Goal: Task Accomplishment & Management: Complete application form

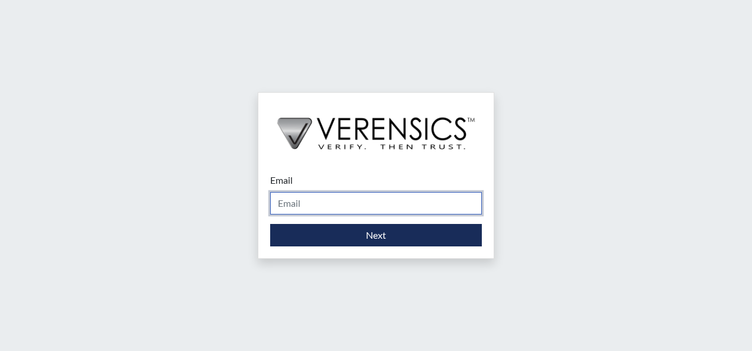
click at [367, 211] on input "Email" at bounding box center [376, 203] width 212 height 22
type input "[PERSON_NAME][EMAIL_ADDRESS][PERSON_NAME][DOMAIN_NAME]"
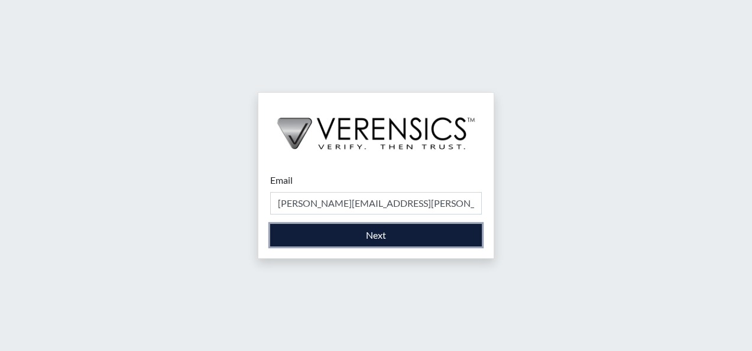
click at [368, 241] on button "Next" at bounding box center [376, 235] width 212 height 22
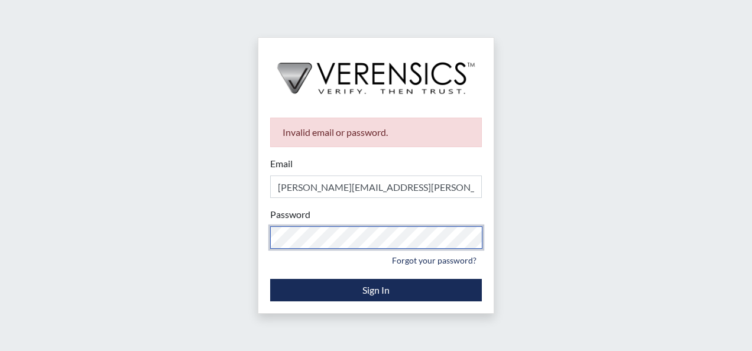
click at [246, 225] on div "Invalid email or password. Email [PERSON_NAME][EMAIL_ADDRESS][PERSON_NAME][DOMA…" at bounding box center [376, 175] width 752 height 351
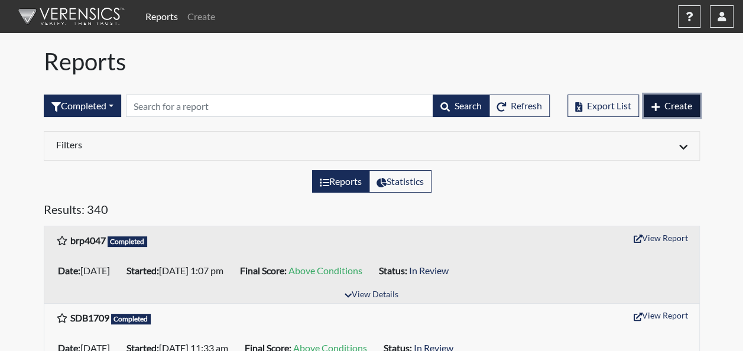
click at [673, 108] on span "Create" at bounding box center [679, 105] width 28 height 11
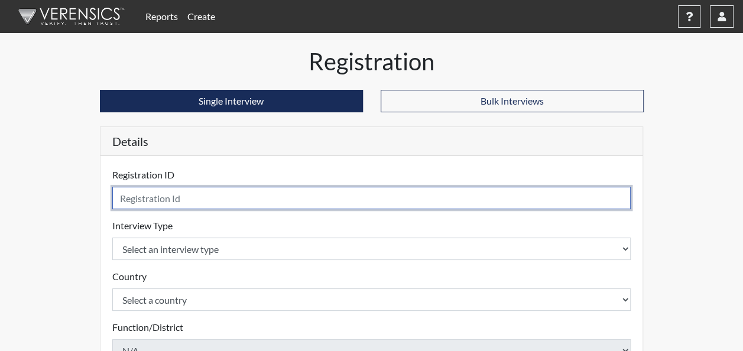
click at [211, 199] on input "text" at bounding box center [371, 198] width 519 height 22
type input "DDJ1072"
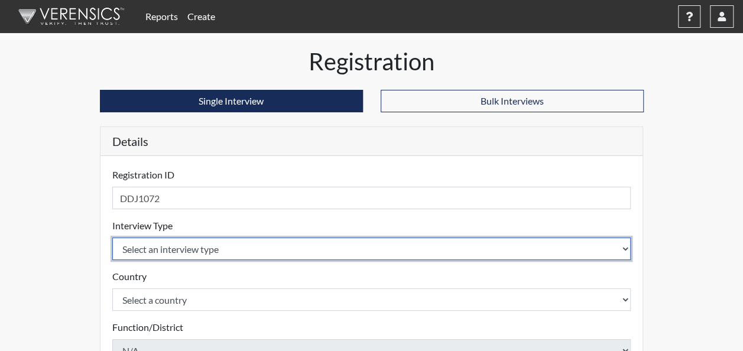
click at [215, 246] on select "Select an interview type Corrections Pre-Employment" at bounding box center [371, 249] width 519 height 22
select select "ff733e93-e1bf-11ea-9c9f-0eff0cf7eb8f"
click at [112, 238] on select "Select an interview type Corrections Pre-Employment" at bounding box center [371, 249] width 519 height 22
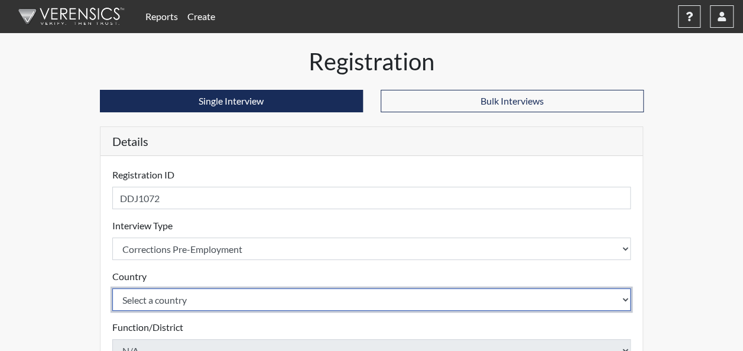
click at [189, 299] on select "Select a country [GEOGRAPHIC_DATA] [GEOGRAPHIC_DATA]" at bounding box center [371, 300] width 519 height 22
select select "united-states-of-[GEOGRAPHIC_DATA]"
click at [112, 289] on select "Select a country [GEOGRAPHIC_DATA] [GEOGRAPHIC_DATA]" at bounding box center [371, 300] width 519 height 22
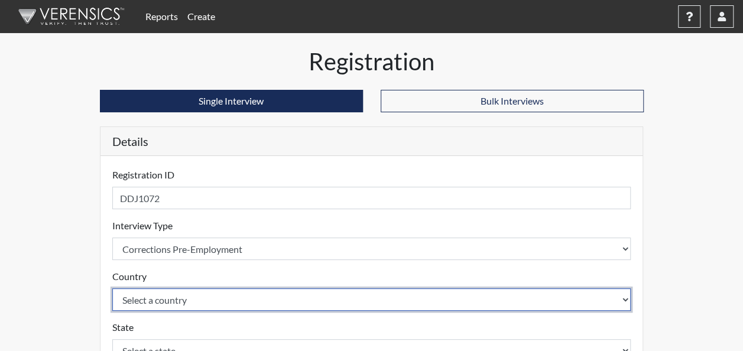
scroll to position [59, 0]
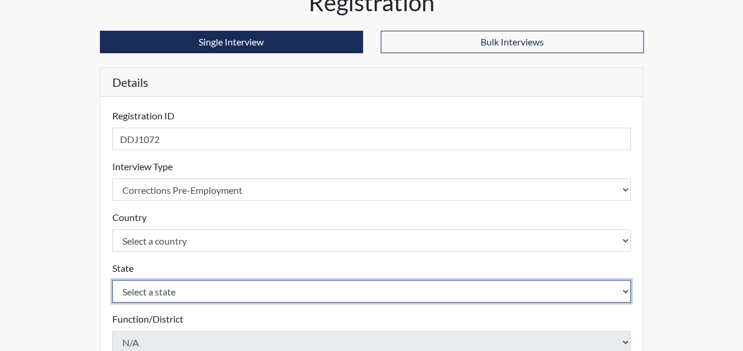
click at [198, 290] on select "Select a state [US_STATE] [US_STATE] [US_STATE] [US_STATE] [US_STATE] [US_STATE…" at bounding box center [371, 291] width 519 height 22
select select "GA"
click at [112, 280] on select "Select a state [US_STATE] [US_STATE] [US_STATE] [US_STATE] [US_STATE] [US_STATE…" at bounding box center [371, 291] width 519 height 22
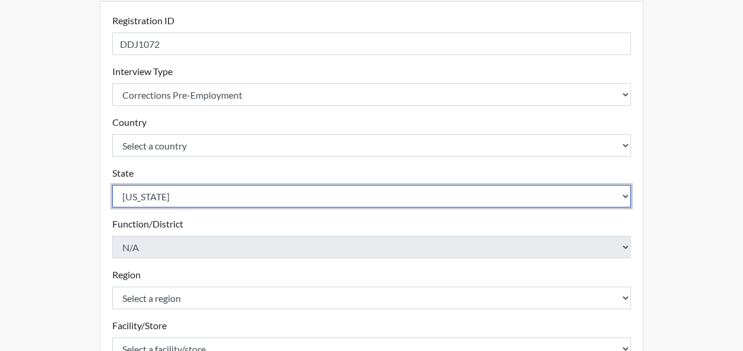
scroll to position [177, 0]
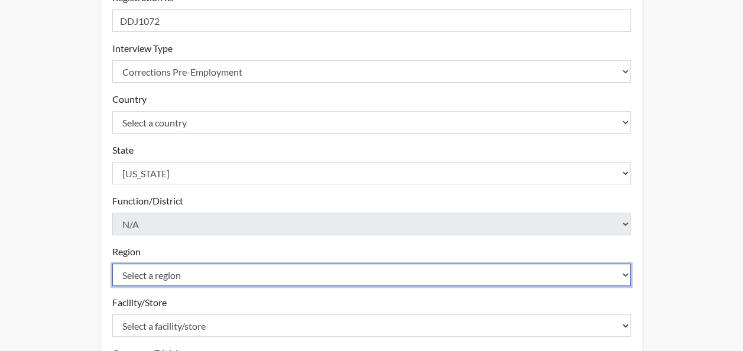
click at [178, 274] on select "Select a region [GEOGRAPHIC_DATA]" at bounding box center [371, 275] width 519 height 22
select select "51976826-f18e-4b67-8d3b-b0a0fa2f97ff"
click at [112, 264] on select "Select a region [GEOGRAPHIC_DATA]" at bounding box center [371, 275] width 519 height 22
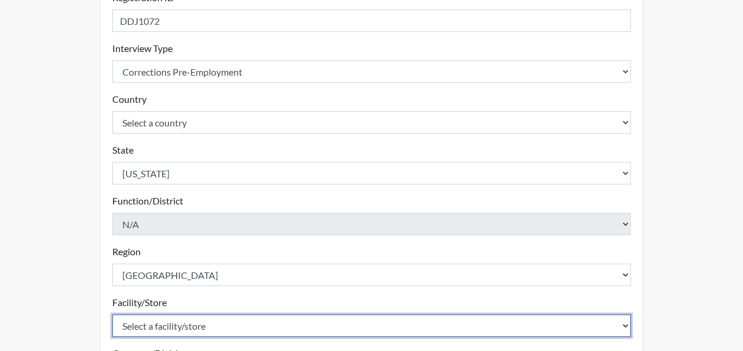
click at [195, 329] on select "Select a facility/store [GEOGRAPHIC_DATA] [PERSON_NAME] [PERSON_NAME] SP" at bounding box center [371, 326] width 519 height 22
select select "cd77449e-52a2-45cd-b1da-0308f544c527"
click at [112, 315] on select "Select a facility/store [GEOGRAPHIC_DATA] [PERSON_NAME] [PERSON_NAME] SP" at bounding box center [371, 326] width 519 height 22
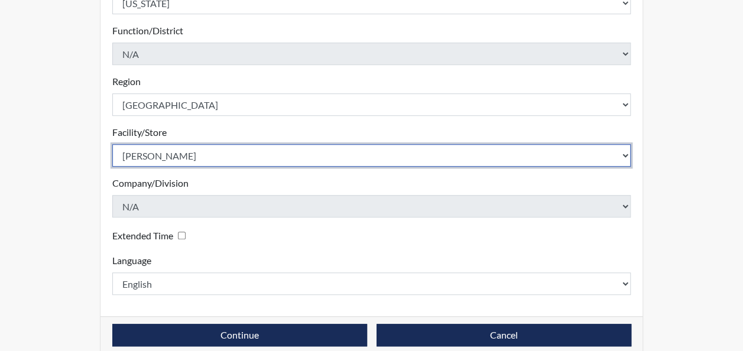
scroll to position [355, 0]
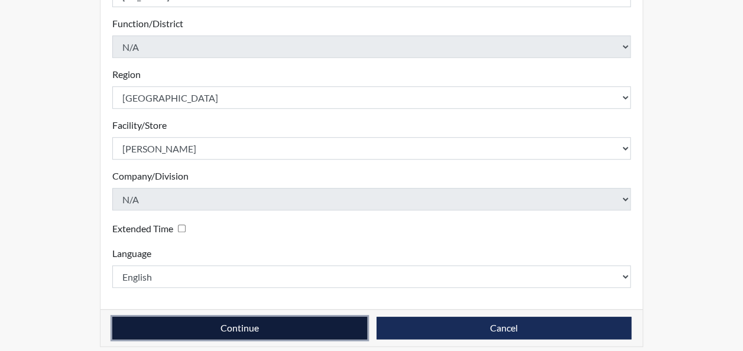
click at [269, 327] on button "Continue" at bounding box center [239, 328] width 255 height 22
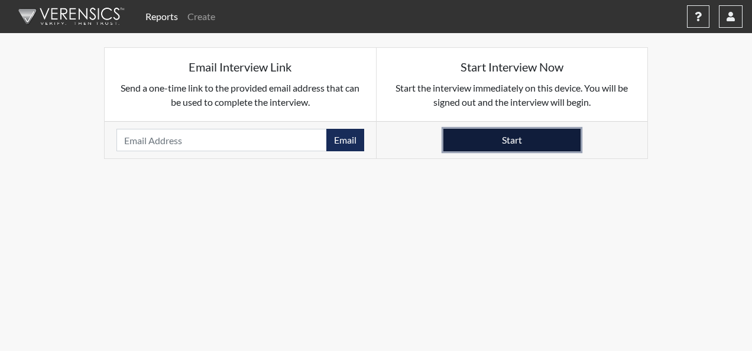
click at [537, 144] on button "Start" at bounding box center [512, 140] width 137 height 22
